Goal: Information Seeking & Learning: Learn about a topic

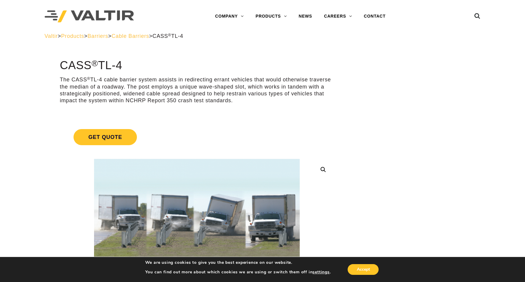
click at [149, 38] on span "Cable Barriers" at bounding box center [131, 36] width 38 height 6
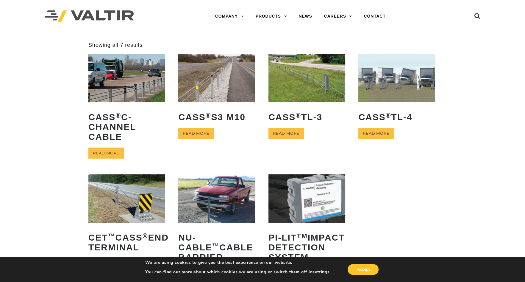
click at [405, 68] on img at bounding box center [396, 78] width 77 height 48
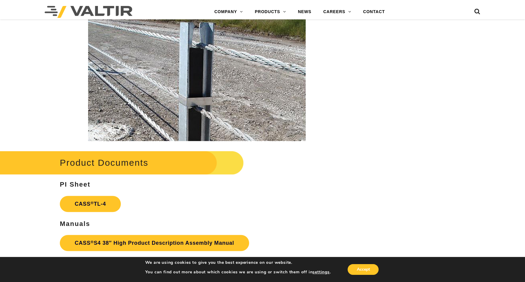
scroll to position [833, 0]
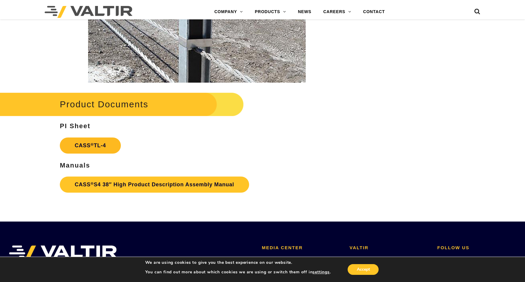
click at [98, 143] on link "CASS ® TL-4" at bounding box center [90, 145] width 61 height 16
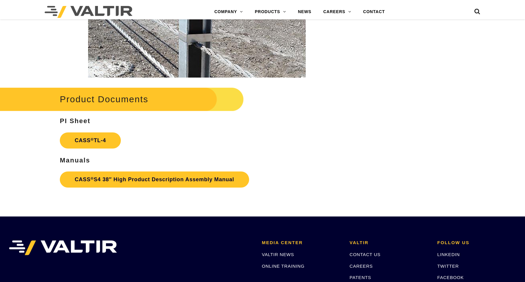
scroll to position [833, 0]
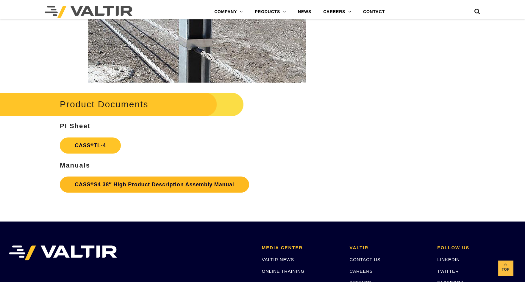
click at [114, 181] on link "CASS ® S4 38″ High Product Description Assembly Manual" at bounding box center [154, 184] width 189 height 16
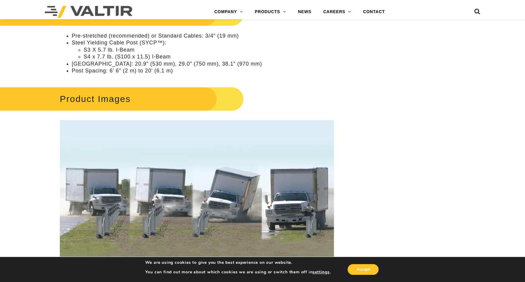
scroll to position [476, 0]
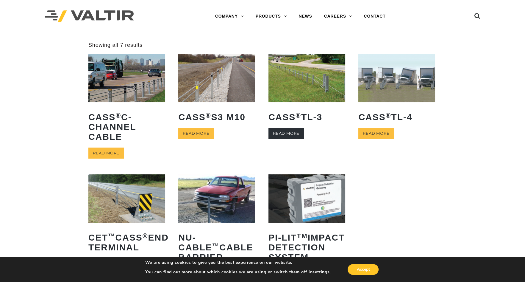
click at [288, 135] on link "Read more" at bounding box center [285, 133] width 35 height 11
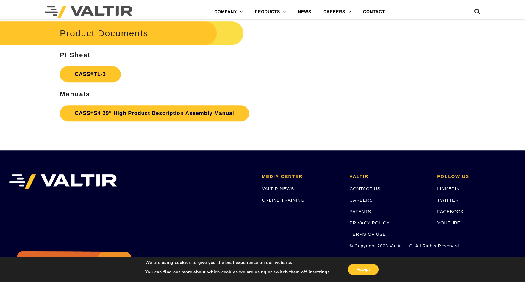
scroll to position [999, 0]
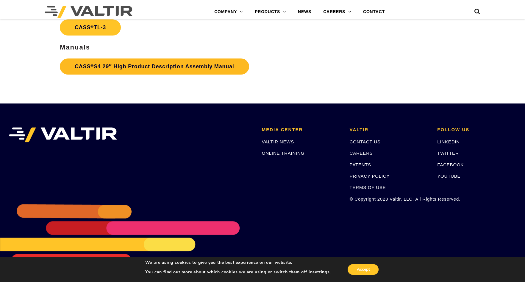
click at [216, 71] on link "CASS ® S4 29″ High Product Description Assembly Manual" at bounding box center [154, 66] width 189 height 16
